Goal: Information Seeking & Learning: Learn about a topic

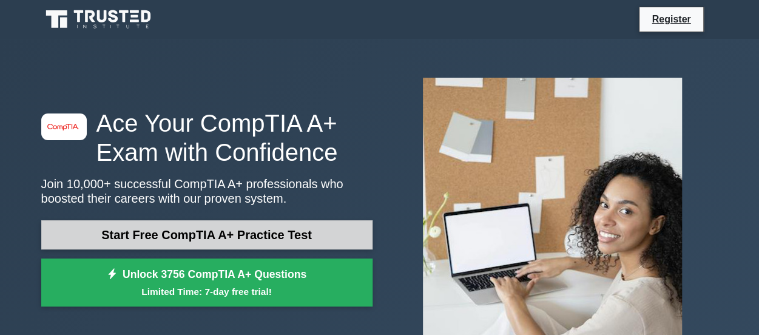
click at [283, 241] on link "Start Free CompTIA A+ Practice Test" at bounding box center [206, 234] width 331 height 29
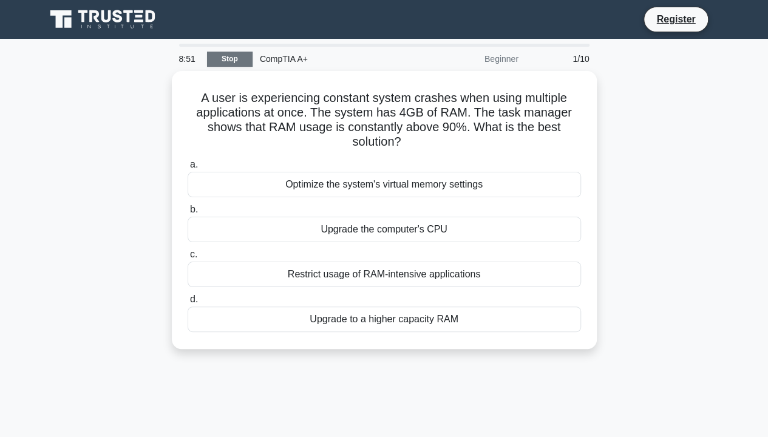
click at [229, 57] on link "Stop" at bounding box center [230, 59] width 46 height 15
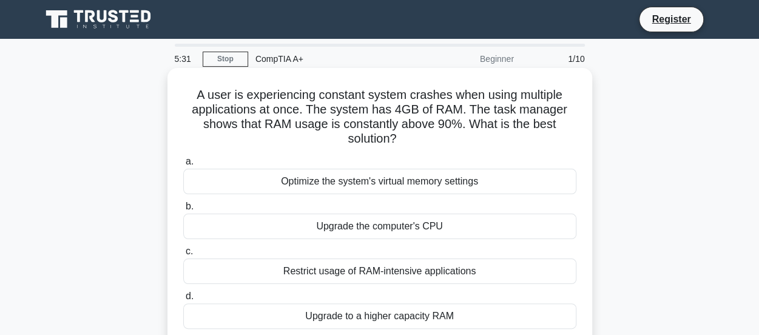
click at [273, 273] on div "Restrict usage of RAM-intensive applications" at bounding box center [379, 271] width 393 height 25
click at [183, 256] on input "c. Restrict usage of RAM-intensive applications" at bounding box center [183, 252] width 0 height 8
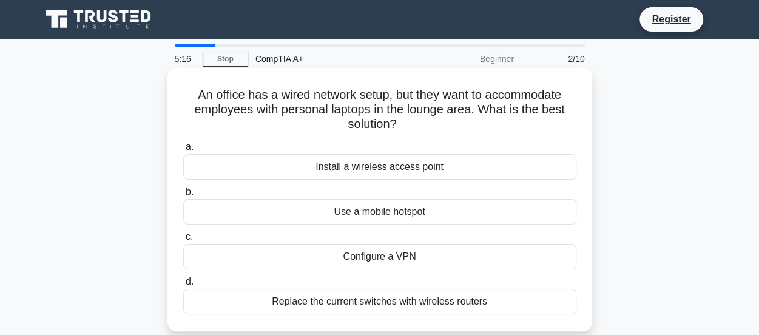
drag, startPoint x: 626, startPoint y: 168, endPoint x: 442, endPoint y: 311, distance: 233.2
click at [442, 311] on div "An office has a wired network setup, but they want to accommodate employees wit…" at bounding box center [380, 210] width 692 height 278
click at [442, 311] on div "Replace the current switches with wireless routers" at bounding box center [379, 301] width 393 height 25
click at [183, 286] on input "d. Replace the current switches with wireless routers" at bounding box center [183, 282] width 0 height 8
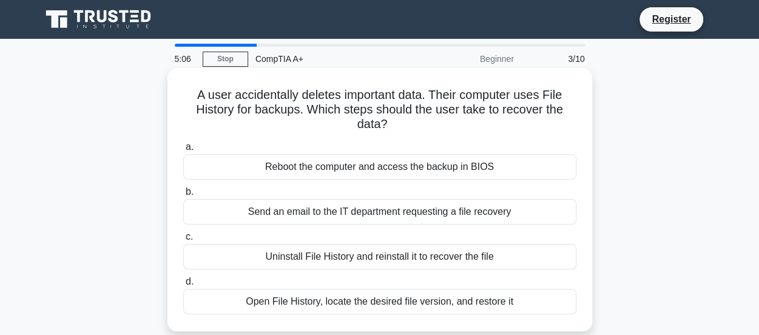
click at [409, 172] on div "Reboot the computer and access the backup in BIOS" at bounding box center [379, 166] width 393 height 25
click at [183, 151] on input "a. Reboot the computer and access the backup in BIOS" at bounding box center [183, 147] width 0 height 8
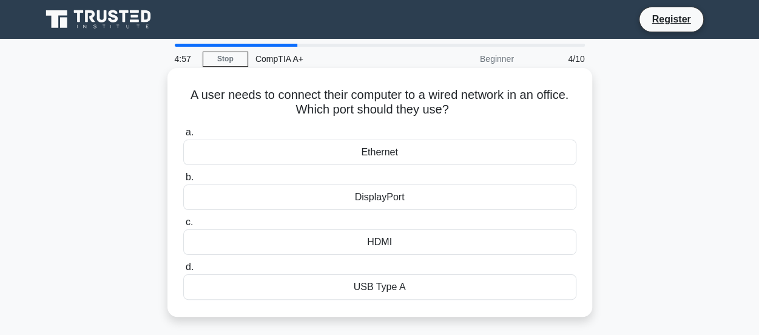
click at [380, 156] on div "Ethernet" at bounding box center [379, 152] width 393 height 25
click at [183, 137] on input "a. Ethernet" at bounding box center [183, 133] width 0 height 8
